Goal: Find specific page/section: Find specific page/section

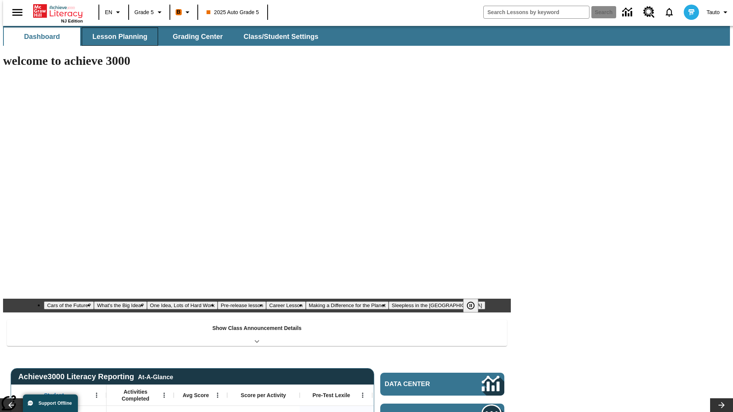
click at [117, 37] on span "Lesson Planning" at bounding box center [119, 36] width 55 height 9
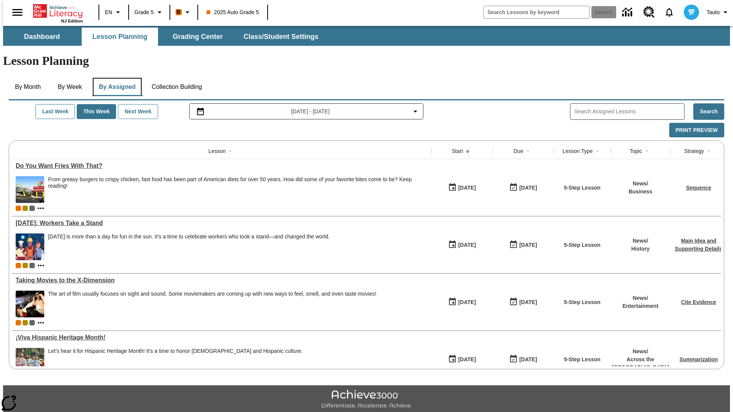
click at [115, 78] on button "By Assigned" at bounding box center [117, 87] width 49 height 18
type input "CVC Short Vowels Lesson 2"
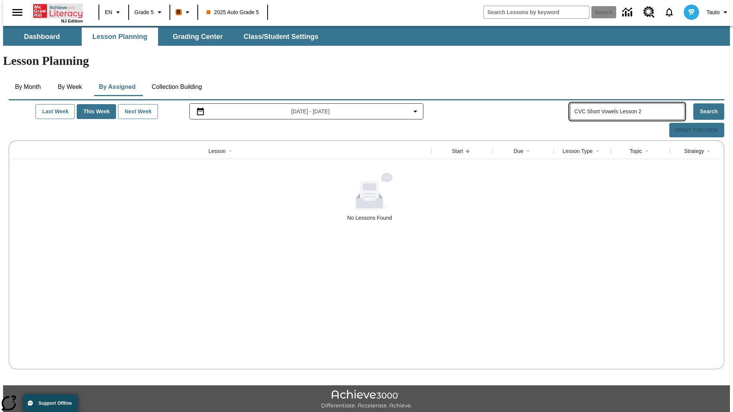
click at [55, 10] on icon "Home" at bounding box center [58, 10] width 51 height 15
